Goal: Transaction & Acquisition: Subscribe to service/newsletter

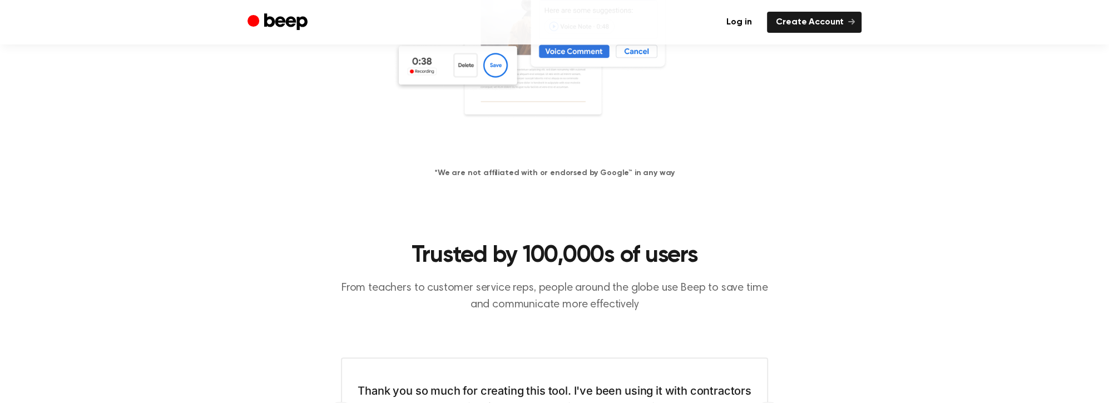
scroll to position [167, 0]
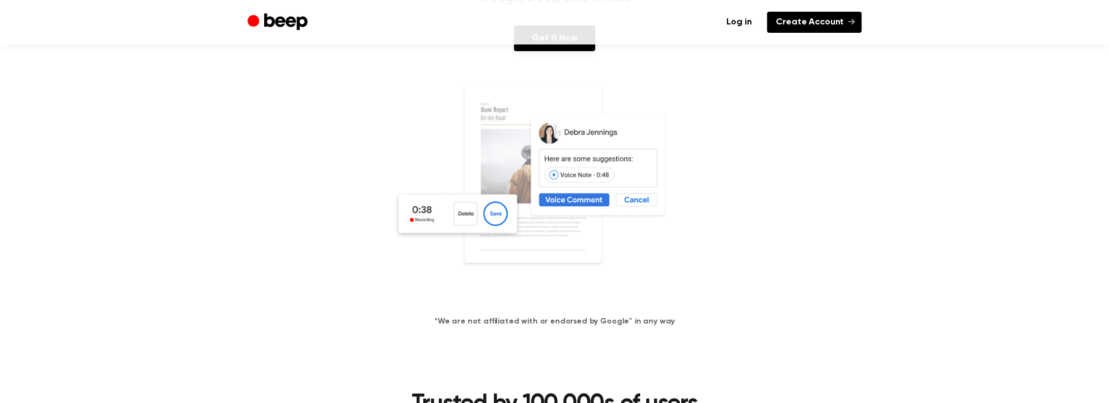
click at [829, 26] on link "Create Account" at bounding box center [814, 22] width 95 height 21
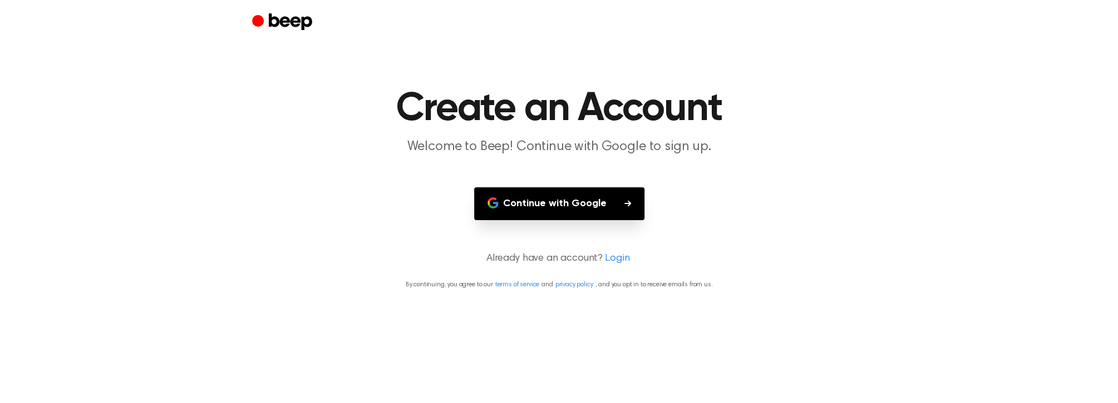
click at [574, 199] on button "Continue with Google" at bounding box center [559, 203] width 170 height 33
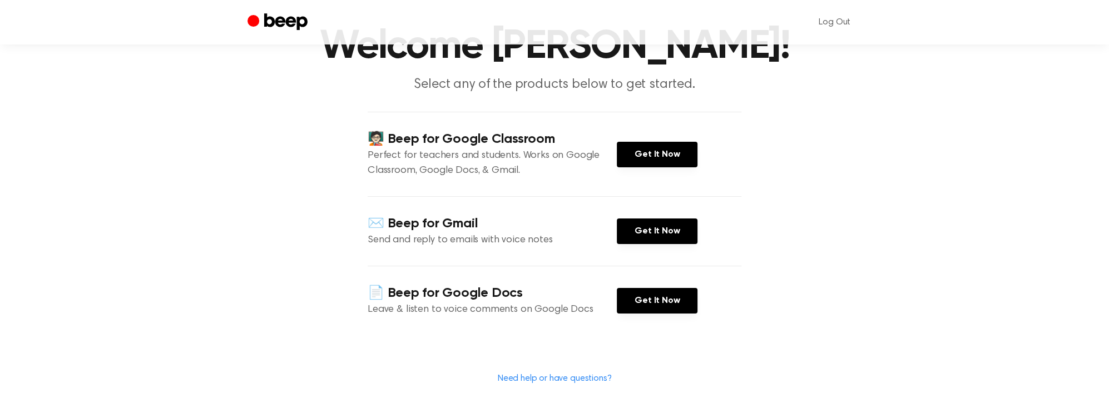
scroll to position [56, 0]
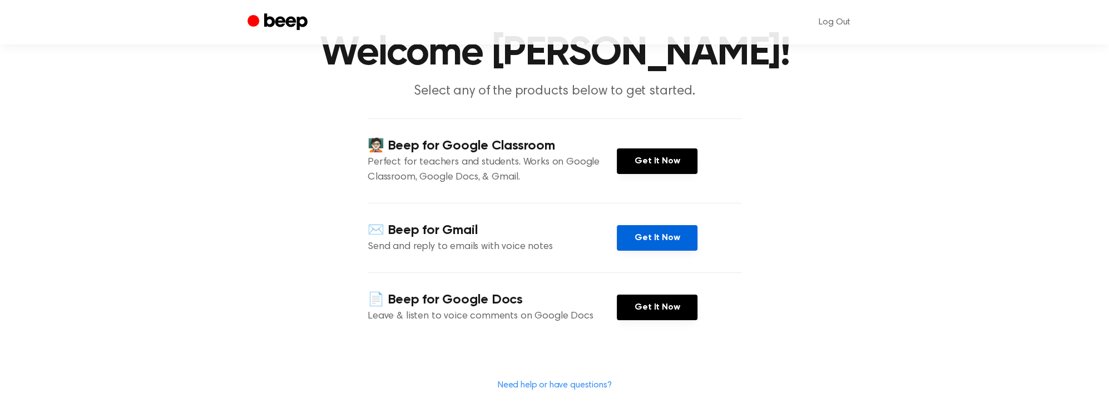
click at [643, 235] on link "Get It Now" at bounding box center [657, 238] width 81 height 26
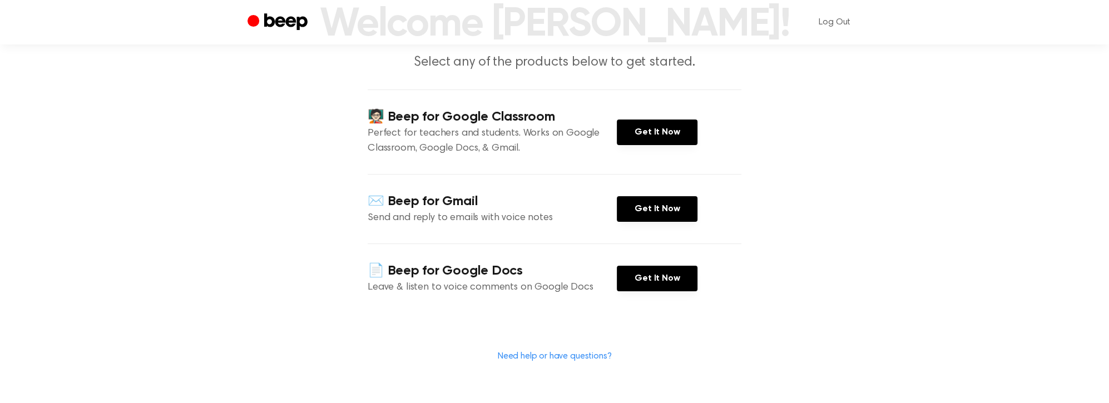
scroll to position [111, 0]
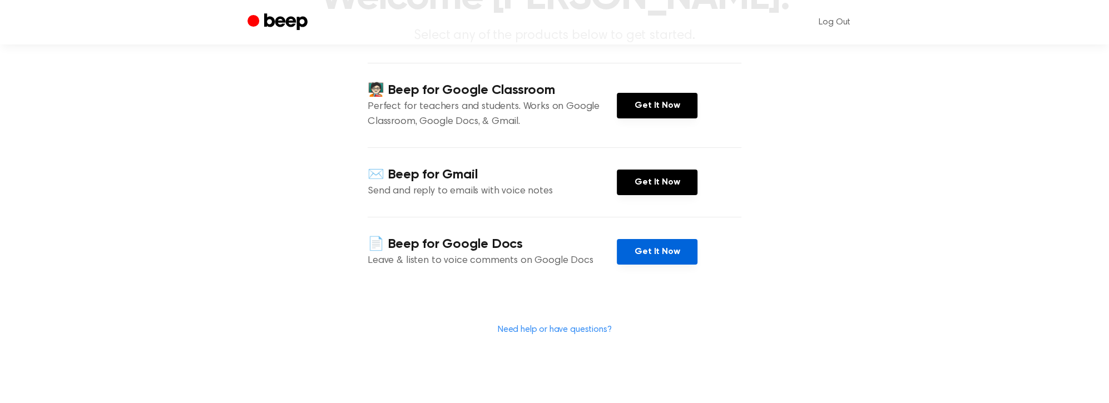
click at [648, 254] on link "Get It Now" at bounding box center [657, 252] width 81 height 26
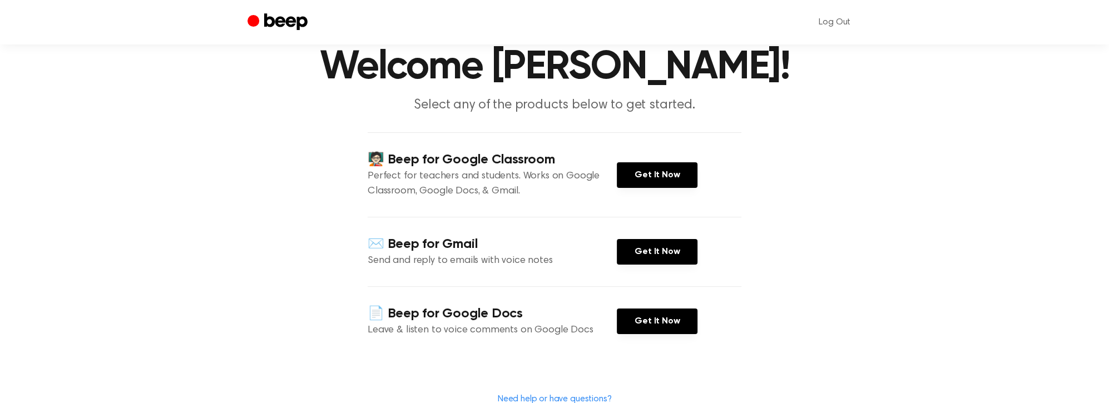
scroll to position [41, 0]
drag, startPoint x: 537, startPoint y: 299, endPoint x: 240, endPoint y: 167, distance: 325.0
click at [240, 167] on main "Welcome [PERSON_NAME]! Select any of the products below to get started. 🧑🏻‍🏫 Be…" at bounding box center [554, 218] width 1109 height 519
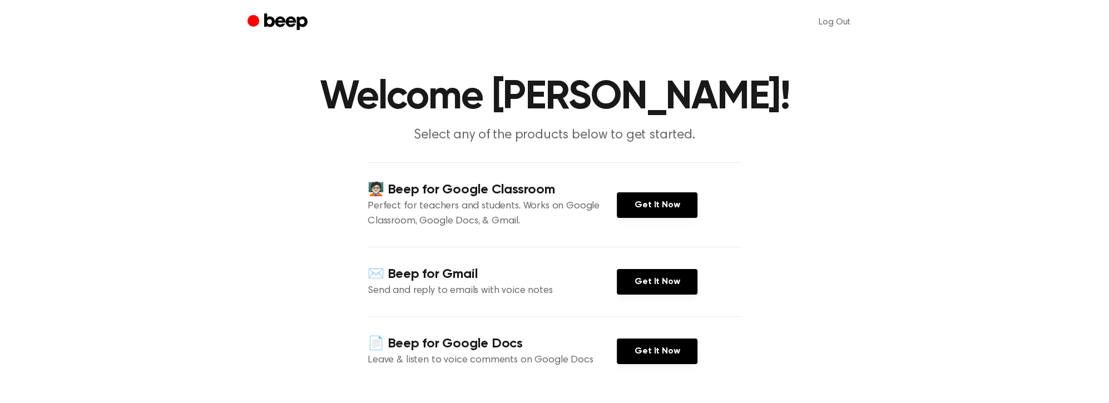
scroll to position [0, 0]
